Goal: Transaction & Acquisition: Register for event/course

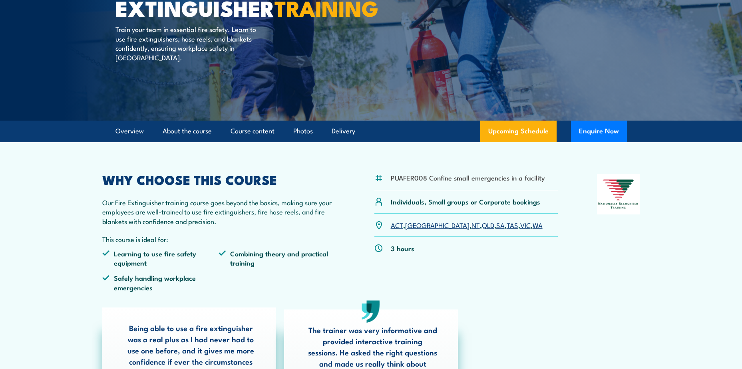
scroll to position [120, 0]
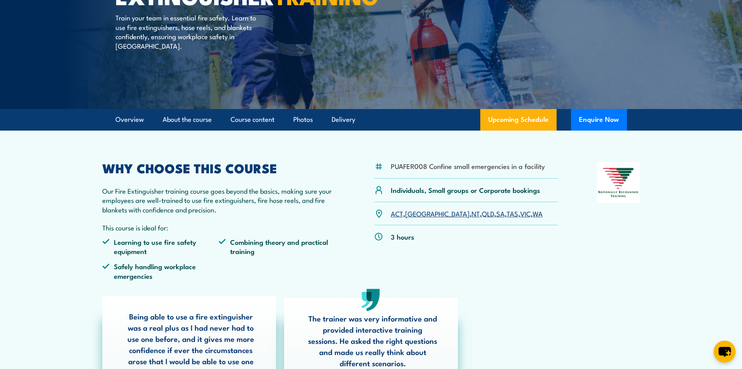
click at [533, 213] on link "WA" at bounding box center [538, 214] width 10 height 10
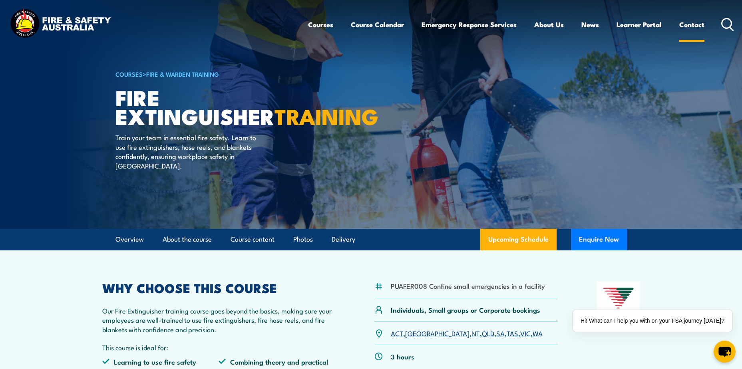
click at [692, 25] on link "Contact" at bounding box center [692, 24] width 25 height 21
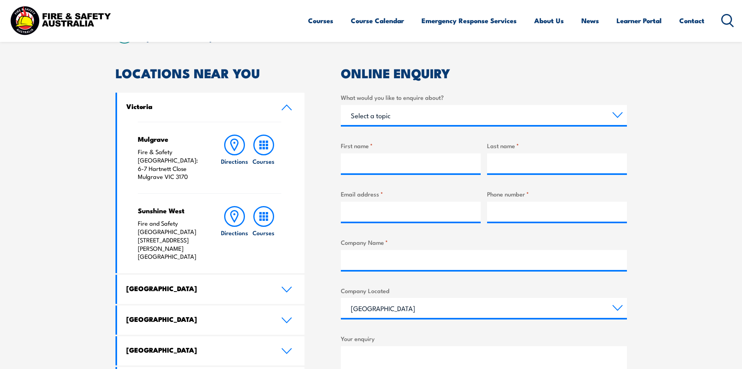
scroll to position [240, 0]
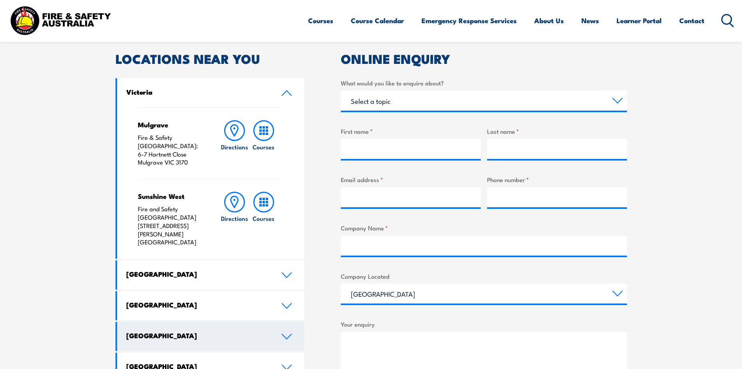
click at [285, 335] on icon at bounding box center [286, 337] width 9 height 5
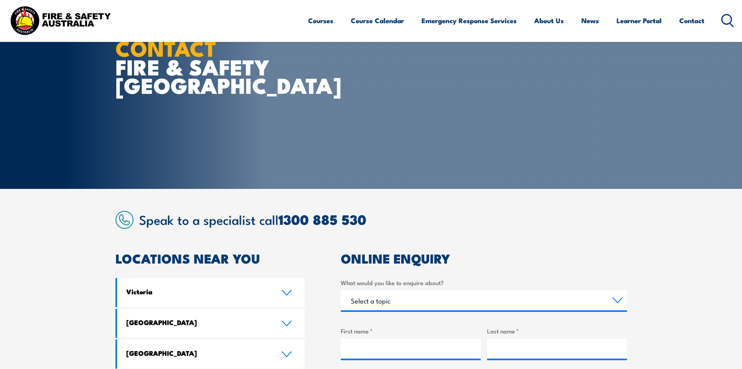
scroll to position [0, 0]
